Goal: Task Accomplishment & Management: Manage account settings

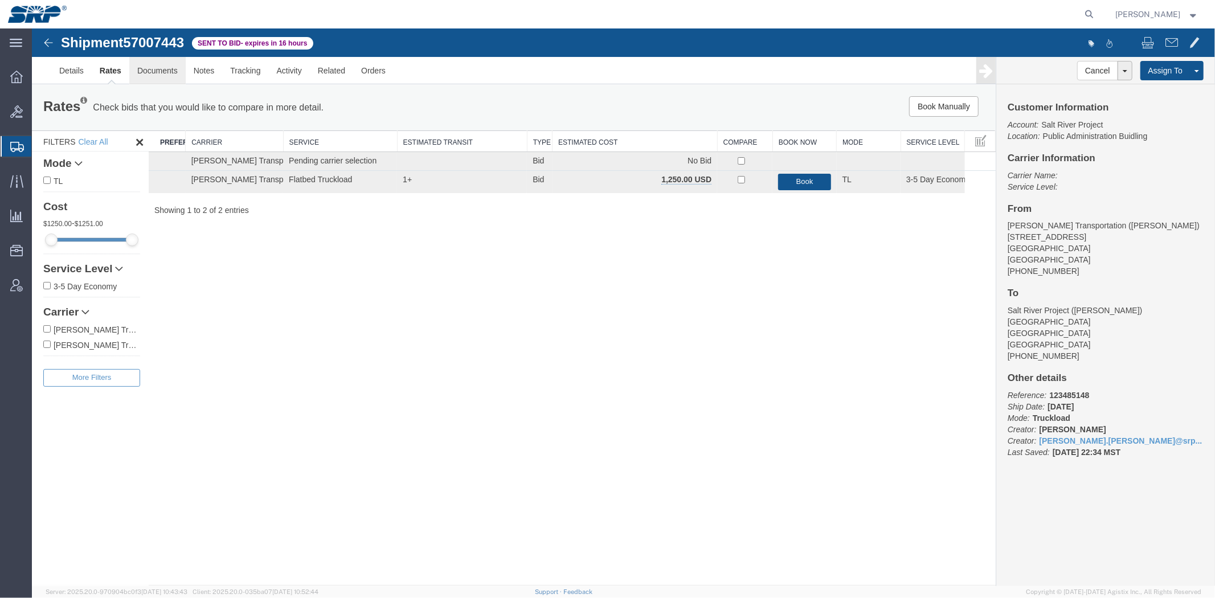
click at [141, 81] on link "Documents" at bounding box center [157, 69] width 56 height 27
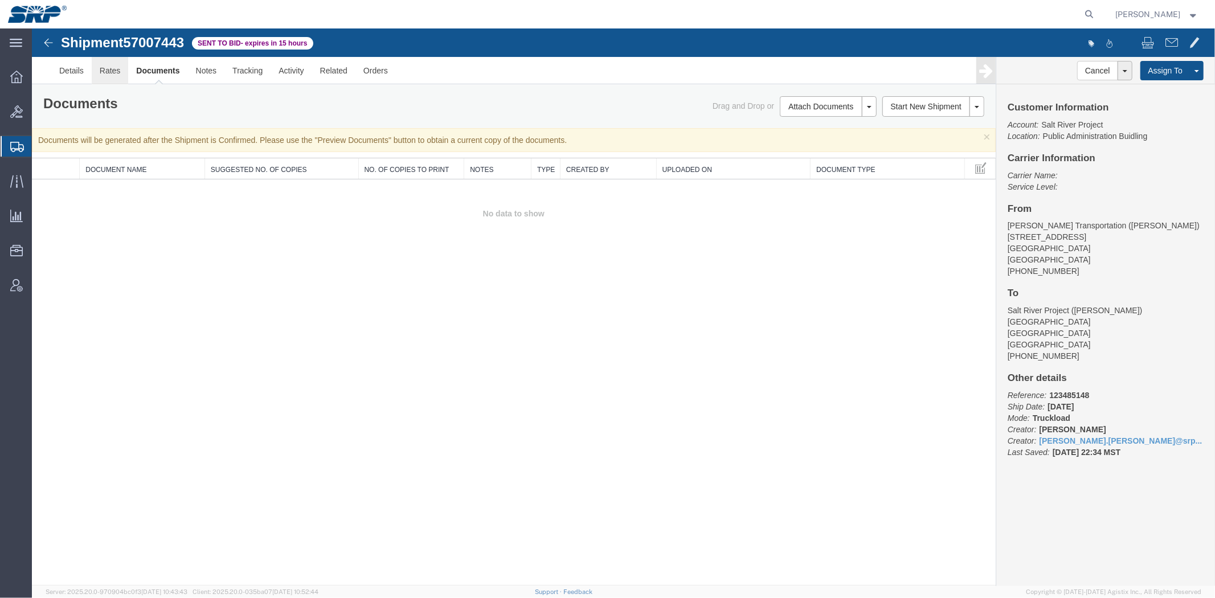
click at [104, 67] on link "Rates" at bounding box center [109, 69] width 37 height 27
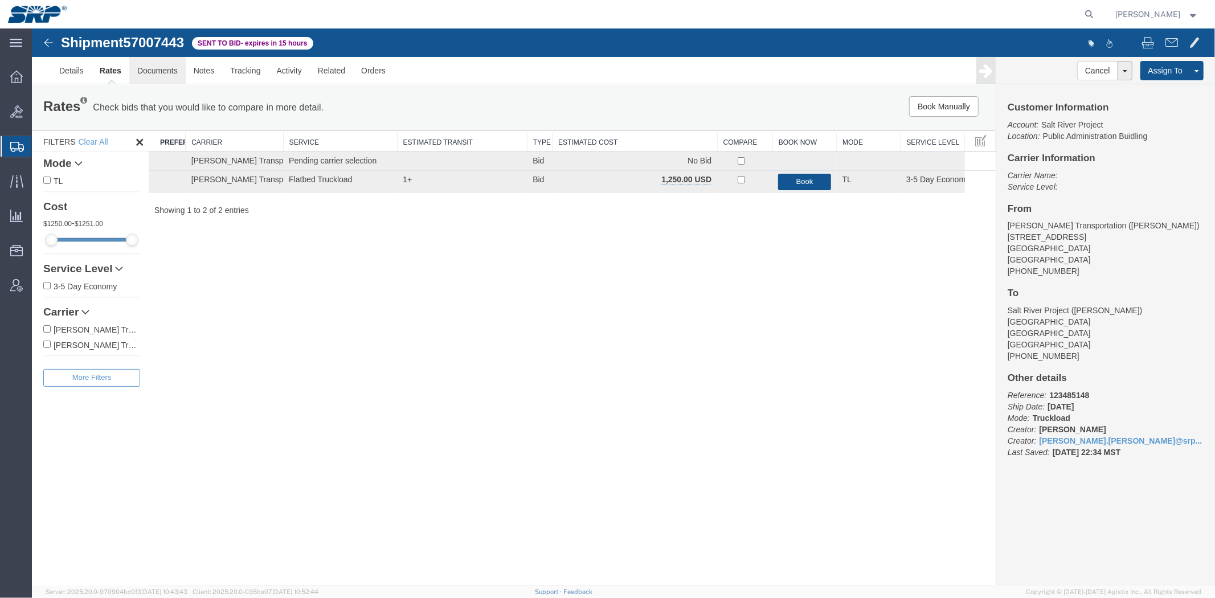
click at [177, 72] on link "Documents" at bounding box center [157, 69] width 56 height 27
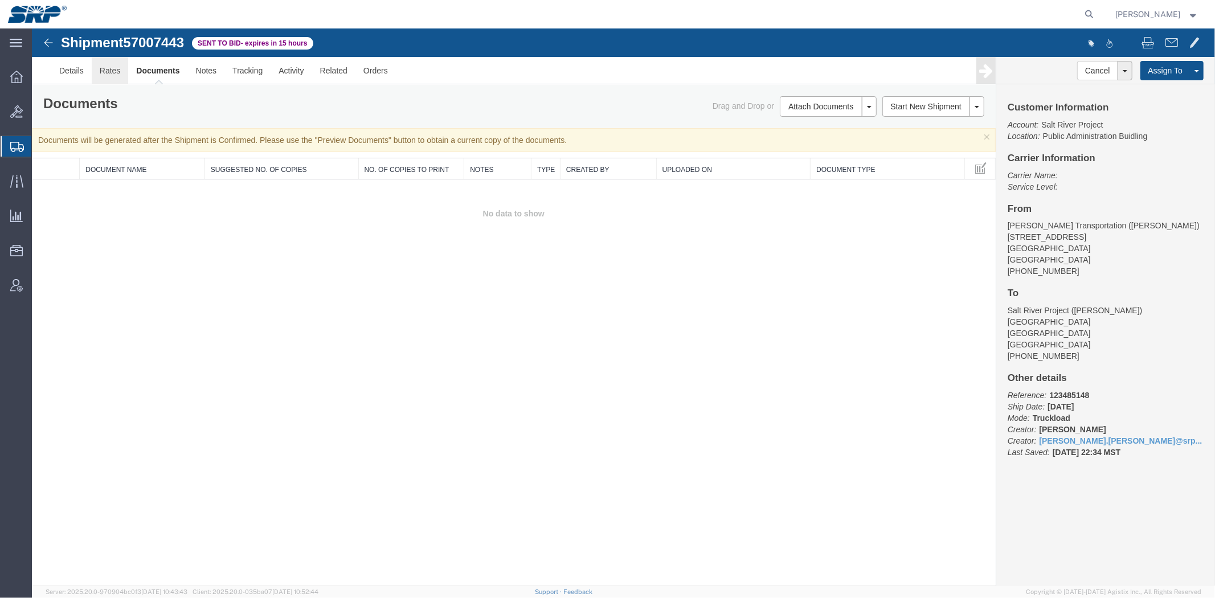
click at [110, 72] on link "Rates" at bounding box center [109, 69] width 37 height 27
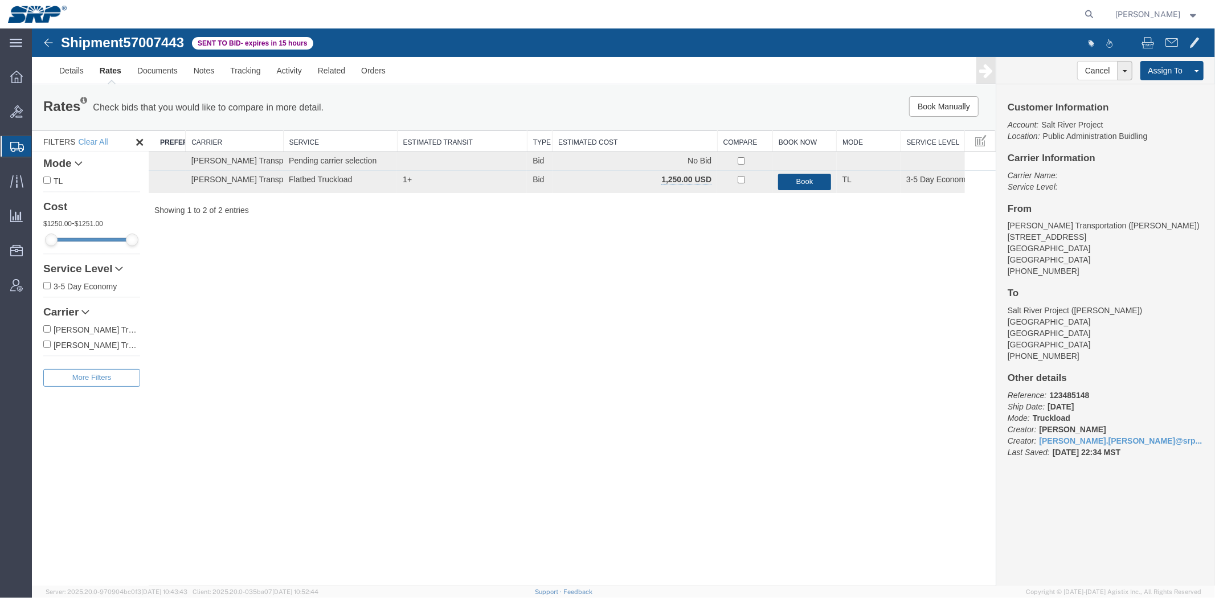
click at [450, 419] on div "Shipment 57007443 2 of 2 Sent to Bid - expires in 15 hours Details Rates Docume…" at bounding box center [622, 306] width 1183 height 557
click at [165, 68] on link "Documents" at bounding box center [157, 69] width 56 height 27
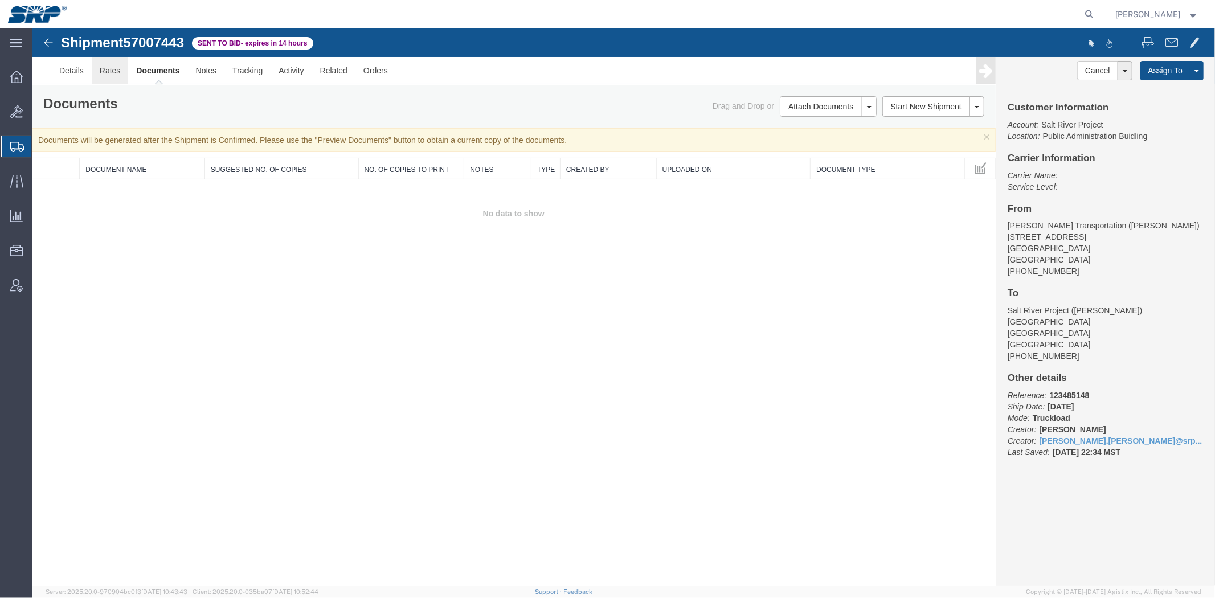
click at [107, 69] on link "Rates" at bounding box center [109, 69] width 37 height 27
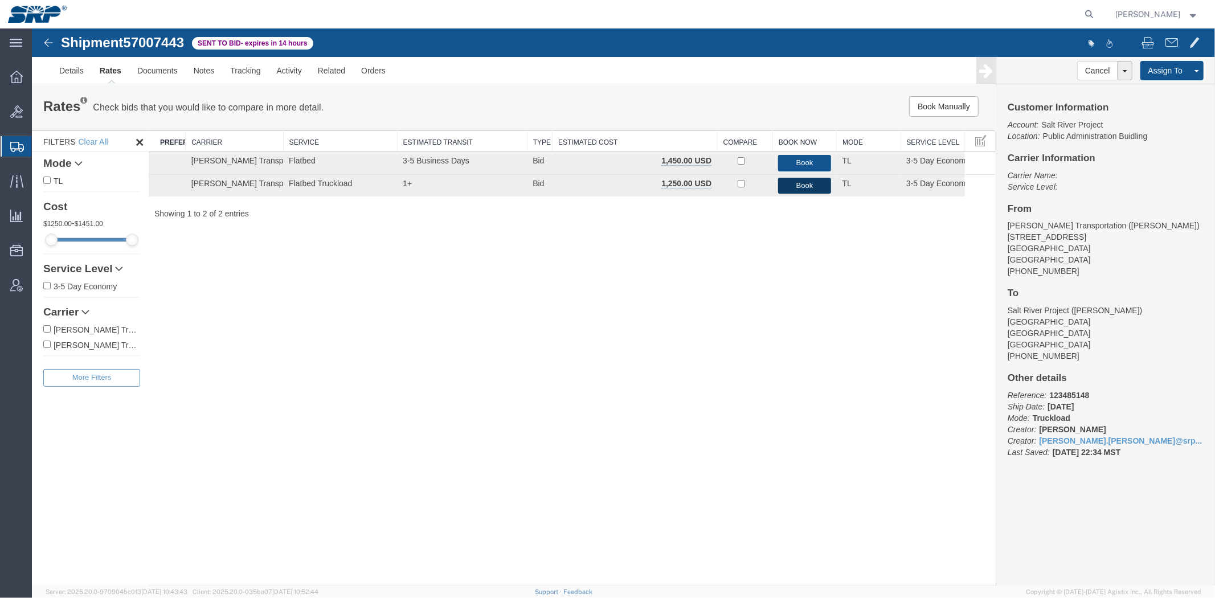
click at [788, 182] on button "Book" at bounding box center [803, 185] width 52 height 17
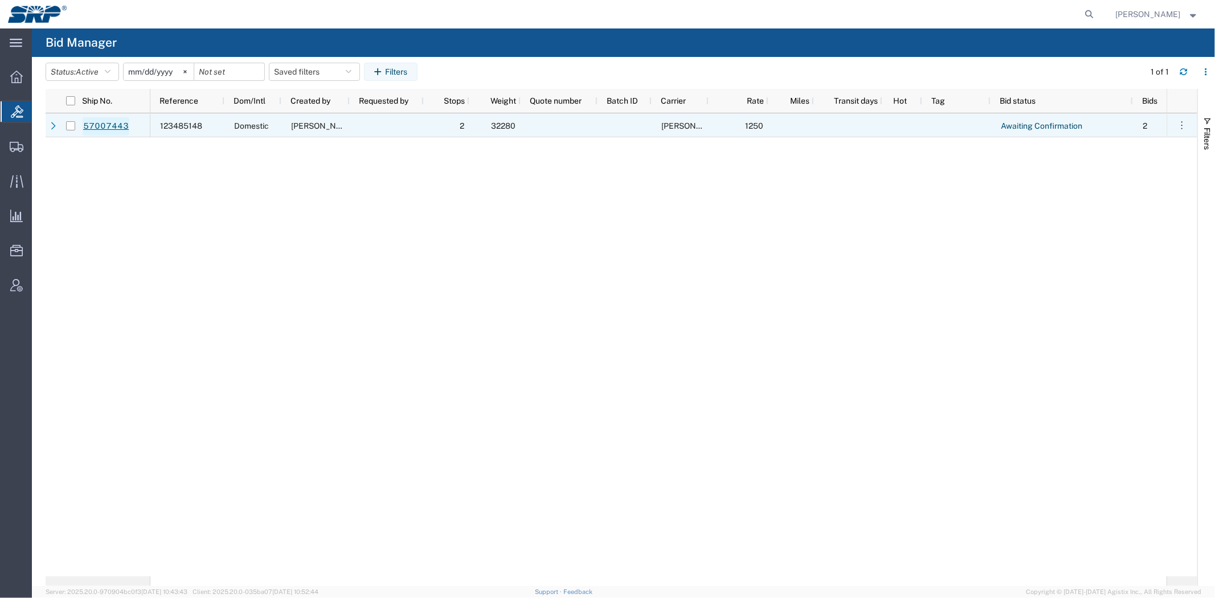
click at [122, 121] on link "57007443" at bounding box center [106, 126] width 47 height 18
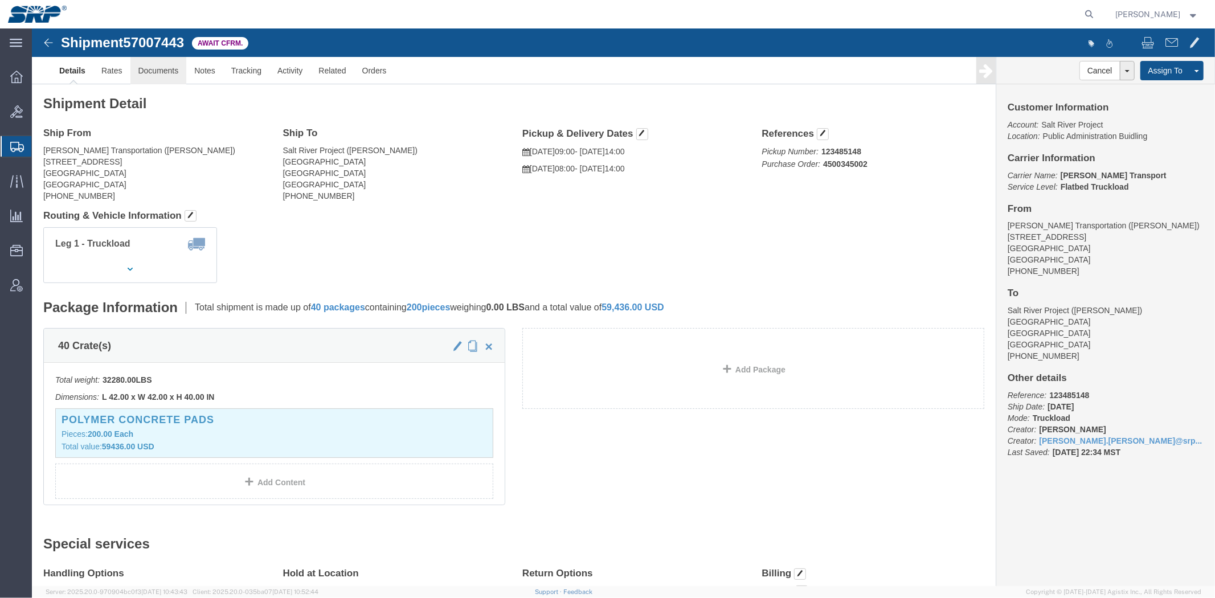
click link "Documents"
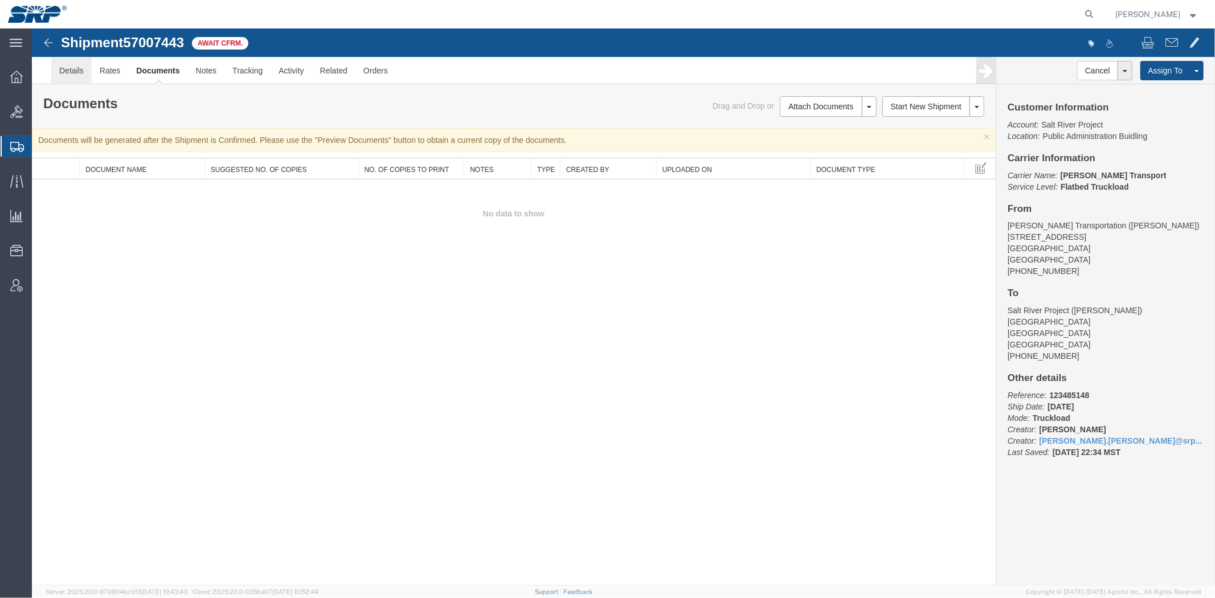
click at [74, 69] on link "Details" at bounding box center [71, 69] width 40 height 27
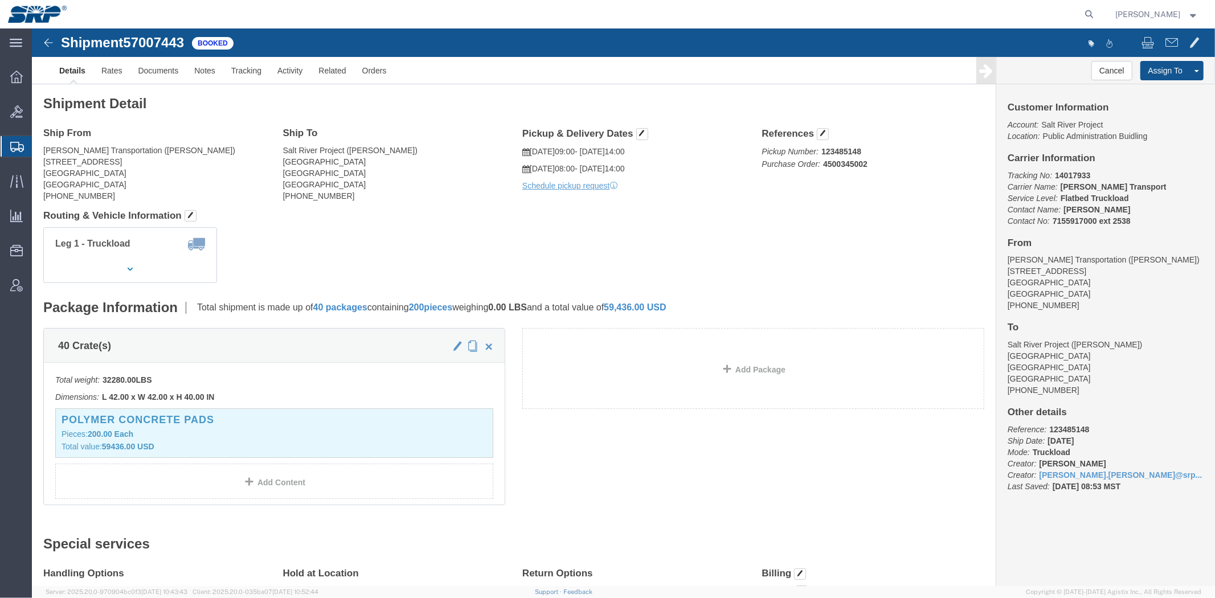
click span "57007443"
copy span "57007443"
click link "Documents"
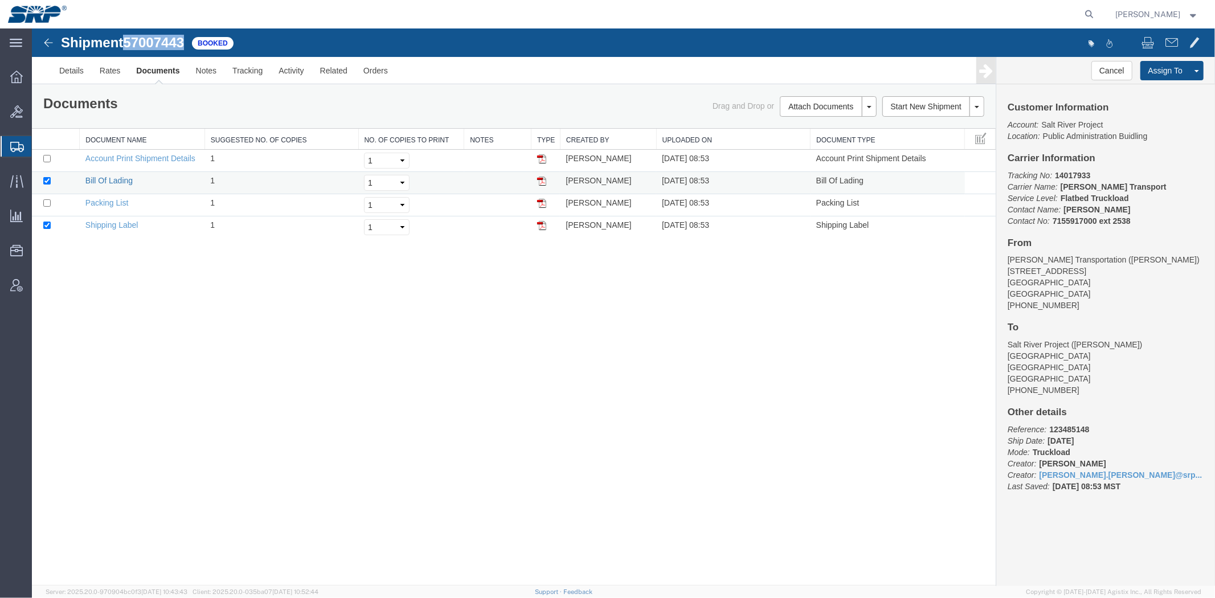
click at [113, 179] on link "Bill Of Lading" at bounding box center [108, 179] width 47 height 9
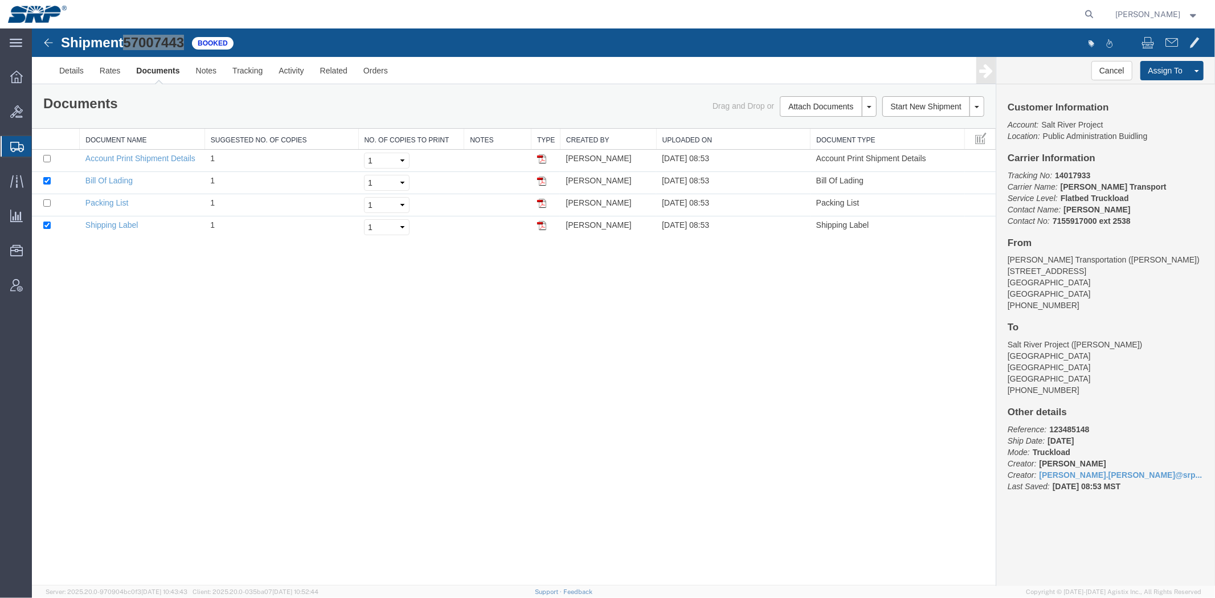
click at [0, 0] on span "Shipment Manager" at bounding box center [0, 0] width 0 height 0
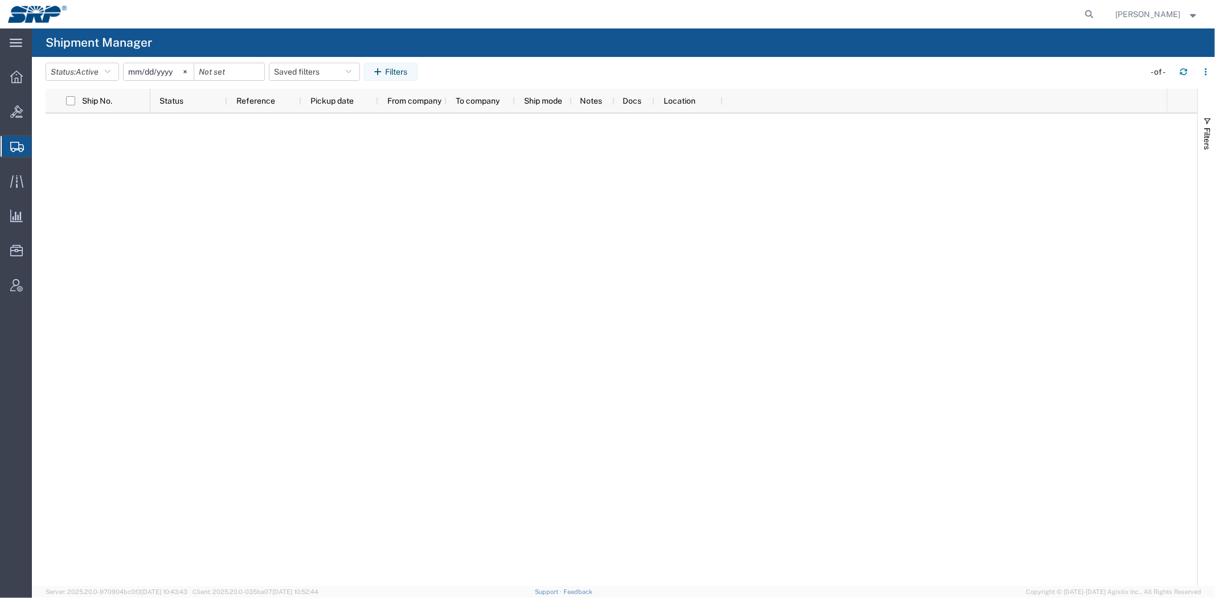
click at [597, 469] on div at bounding box center [658, 349] width 1016 height 473
